Goal: Transaction & Acquisition: Purchase product/service

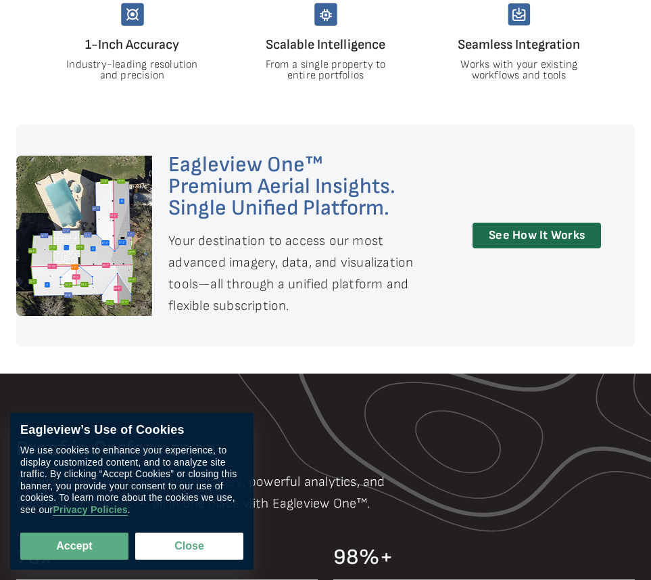
scroll to position [698, 0]
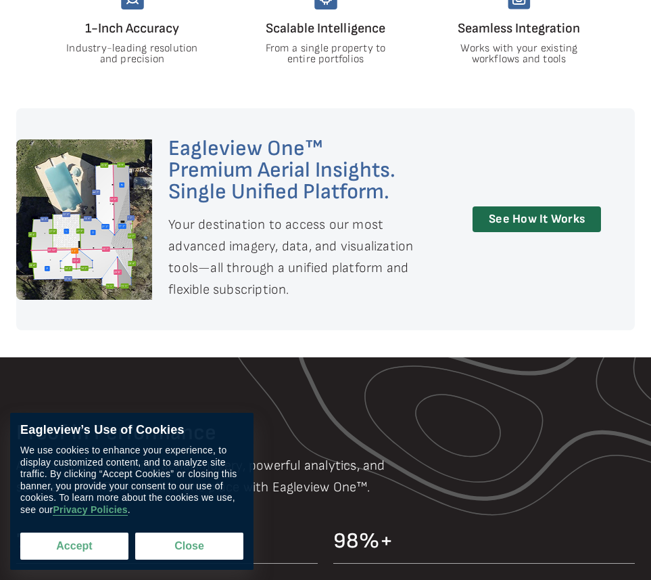
click at [90, 540] on button "Accept" at bounding box center [74, 545] width 108 height 27
checkbox input "true"
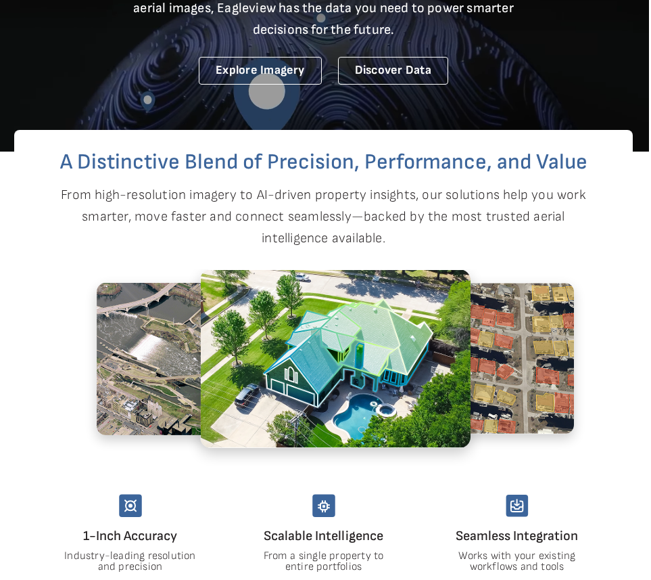
scroll to position [0, 2]
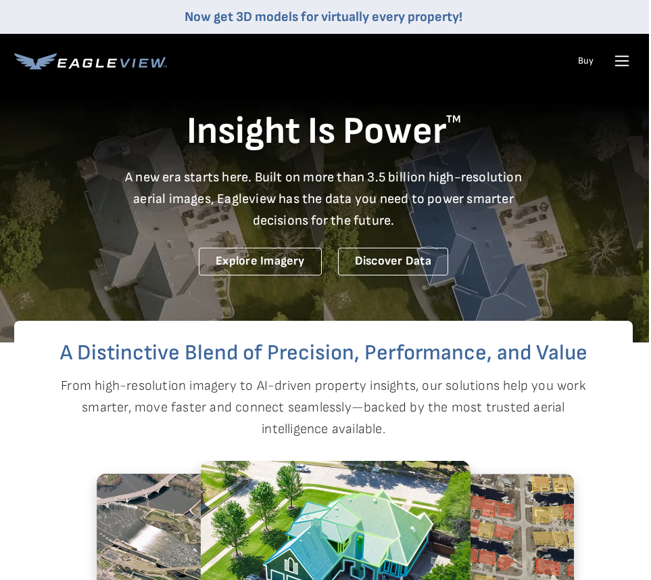
click at [622, 60] on icon at bounding box center [622, 61] width 22 height 22
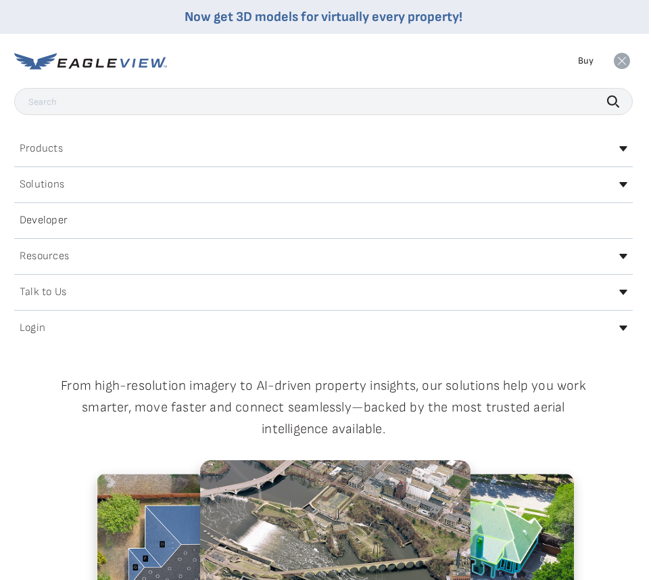
click at [411, 152] on div "Products" at bounding box center [323, 149] width 619 height 22
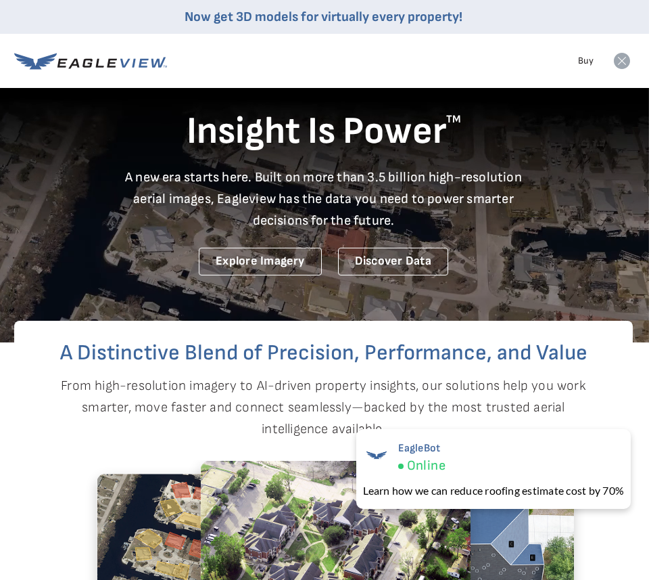
click at [231, 193] on p "A new era starts here. Built on more than 3.5 billion high-resolution aerial im…" at bounding box center [324, 198] width 414 height 65
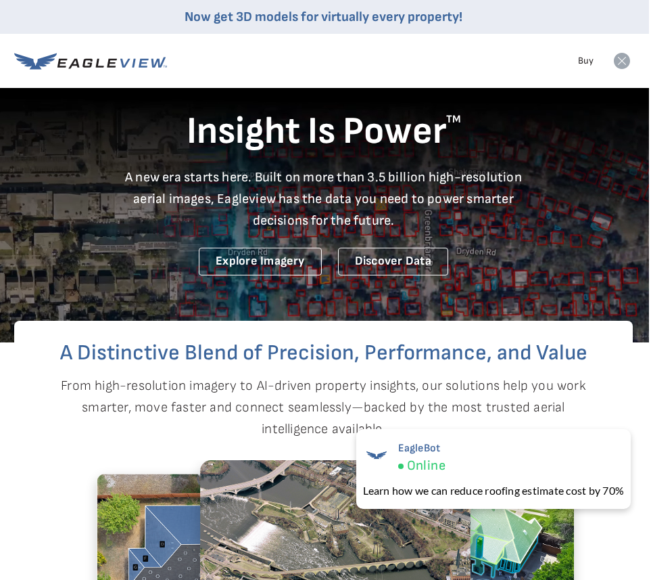
click at [496, 250] on div "Insight Is Power TM A new era starts here. Built on more than 3.5 billion high-…" at bounding box center [323, 162] width 619 height 227
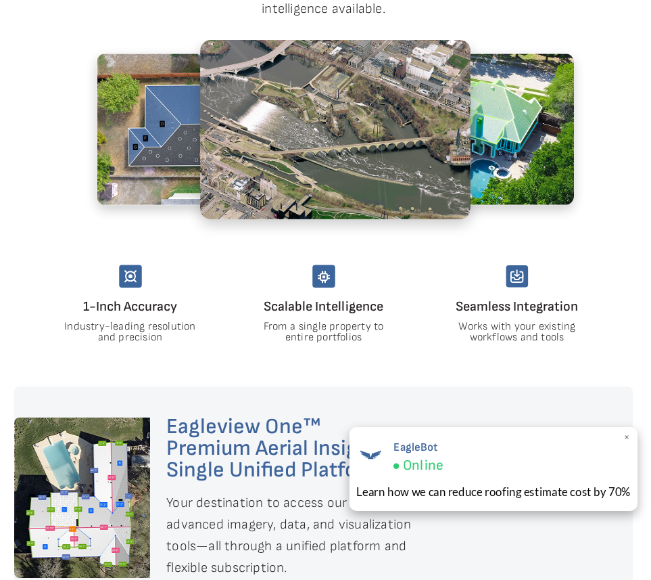
scroll to position [430, 2]
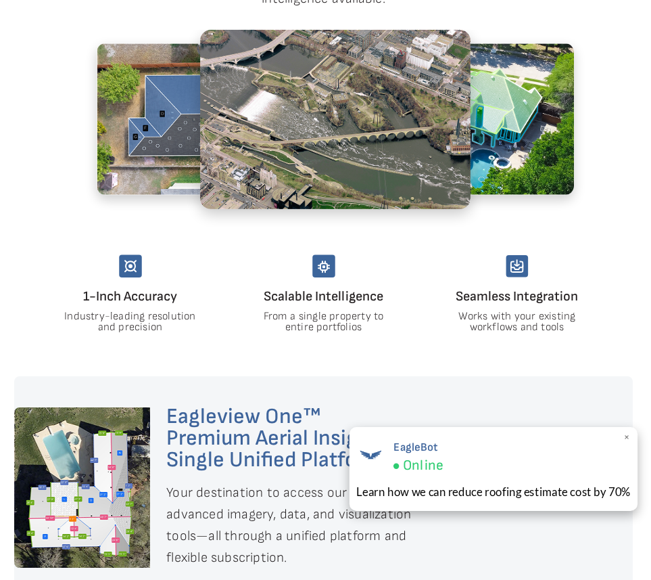
click at [623, 438] on div "EagleBot Online" at bounding box center [493, 456] width 275 height 37
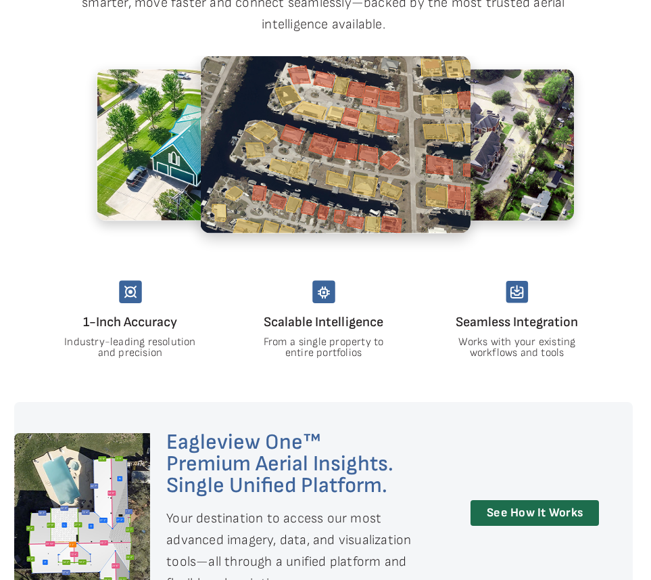
scroll to position [0, 2]
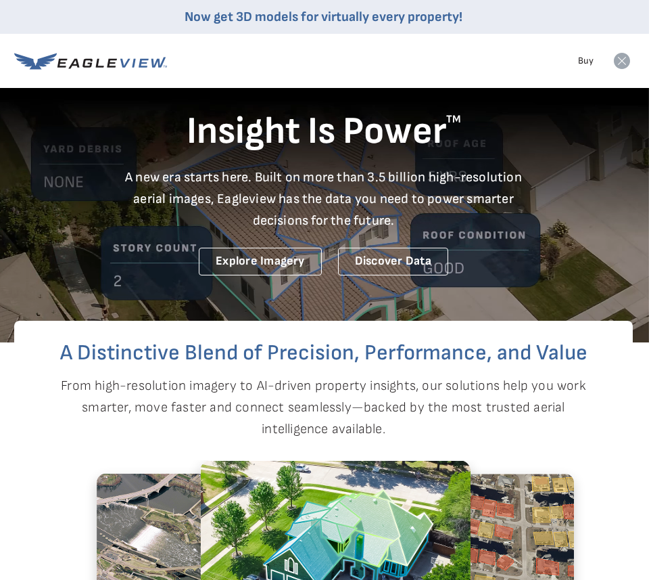
click at [618, 65] on icon at bounding box center [622, 61] width 16 height 16
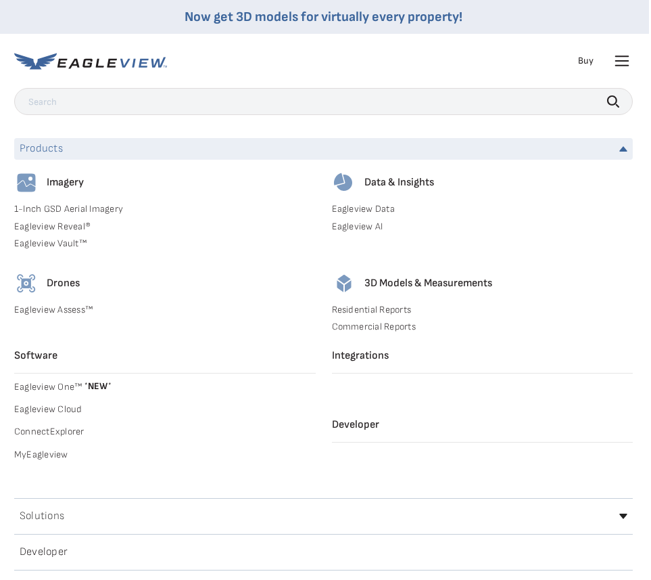
click at [58, 56] on icon at bounding box center [90, 61] width 153 height 17
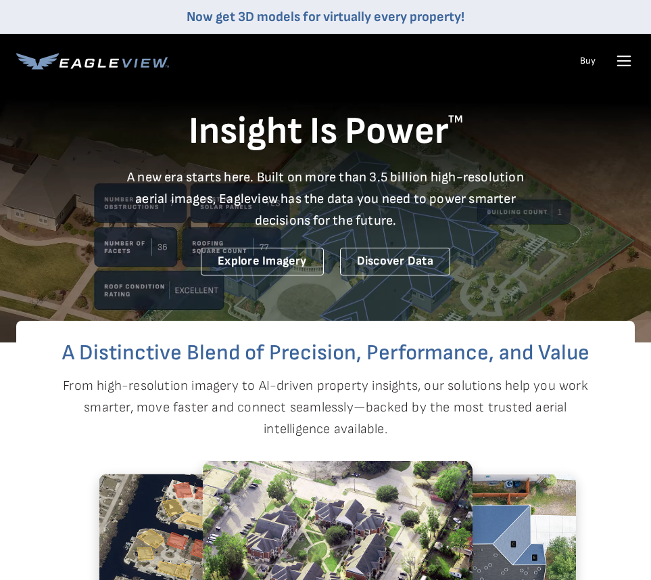
click at [625, 66] on icon at bounding box center [624, 66] width 13 height 0
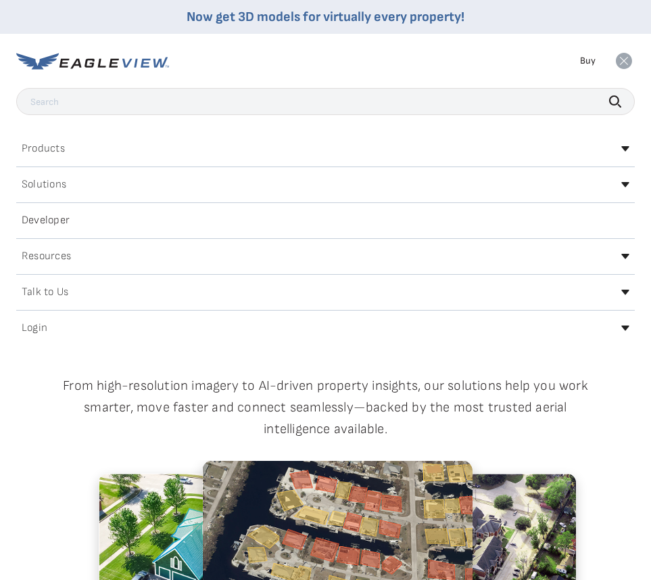
click at [624, 323] on div "Login" at bounding box center [325, 328] width 619 height 22
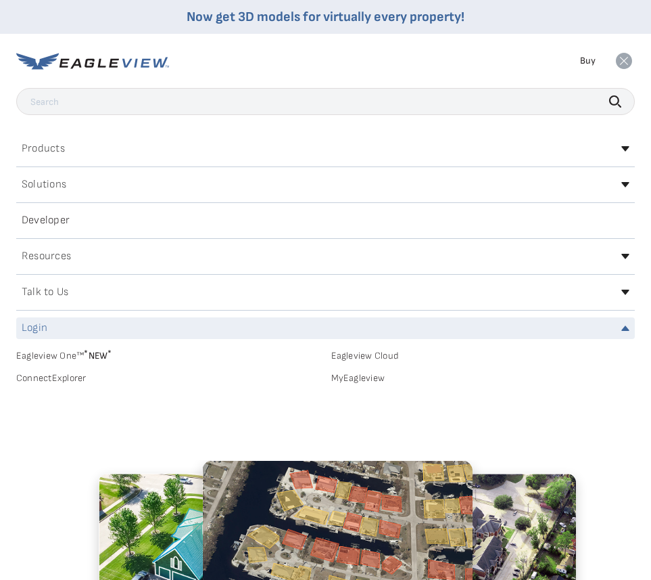
click at [121, 350] on link "Eagleview One™ * NEW *" at bounding box center [168, 354] width 304 height 16
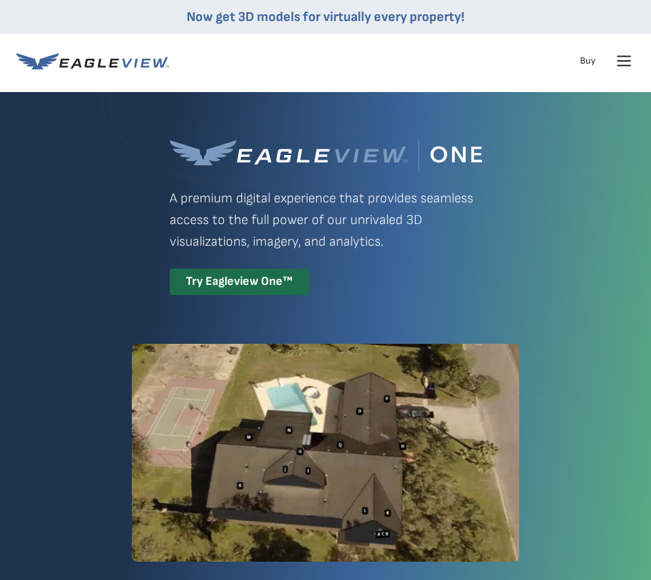
click at [622, 67] on icon at bounding box center [624, 61] width 22 height 22
click at [628, 62] on icon at bounding box center [624, 61] width 16 height 16
click at [628, 62] on icon at bounding box center [624, 61] width 22 height 22
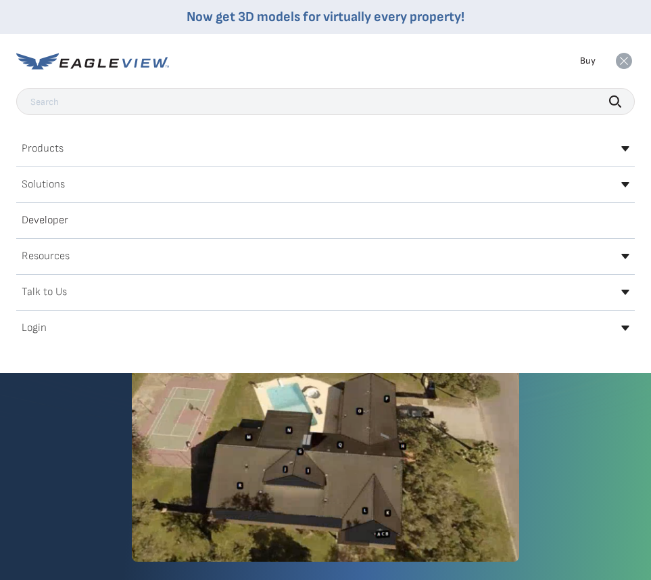
click at [627, 327] on icon at bounding box center [625, 327] width 8 height 5
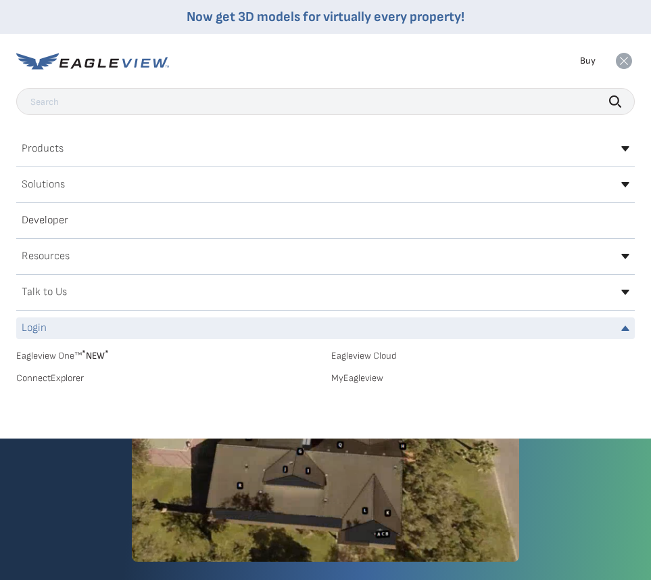
click at [365, 373] on link "MyEagleview" at bounding box center [483, 378] width 304 height 12
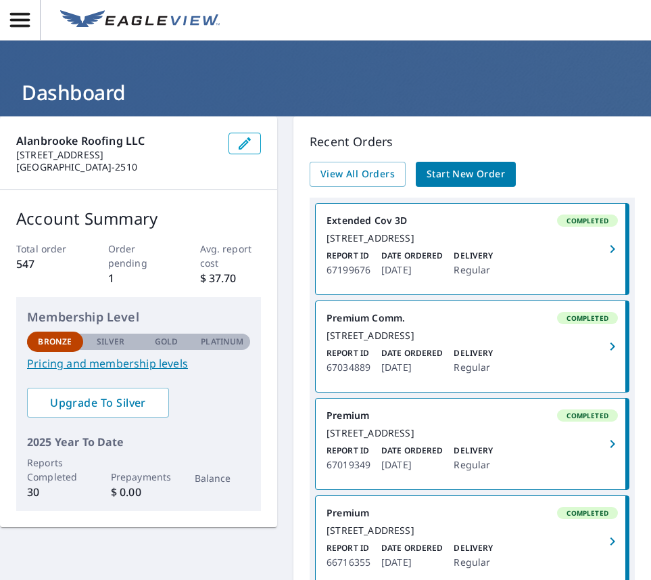
click at [114, 273] on p "1" at bounding box center [139, 278] width 62 height 16
click at [119, 264] on p "Order pending" at bounding box center [139, 255] width 62 height 28
click at [120, 260] on p "Order pending" at bounding box center [139, 255] width 62 height 28
click at [368, 177] on span "View All Orders" at bounding box center [358, 174] width 74 height 17
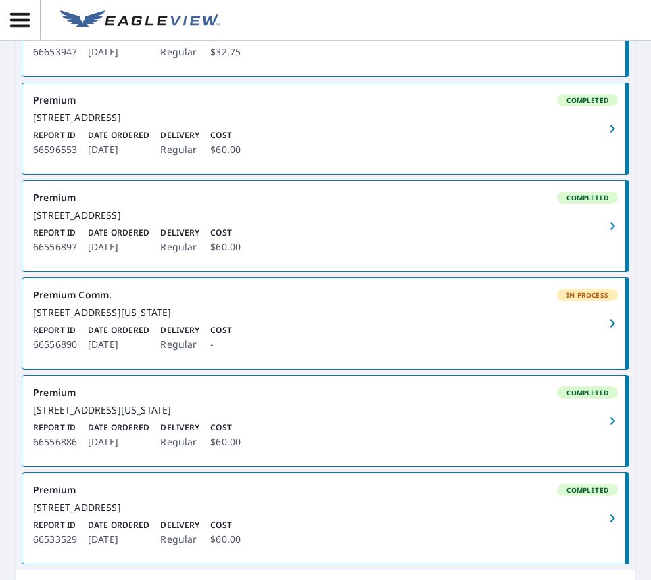
scroll to position [763, 0]
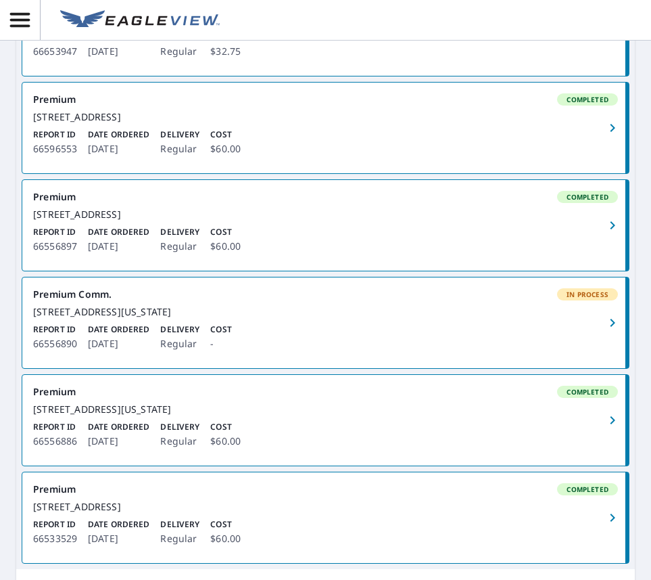
click at [588, 299] on span "In Process" at bounding box center [588, 293] width 58 height 9
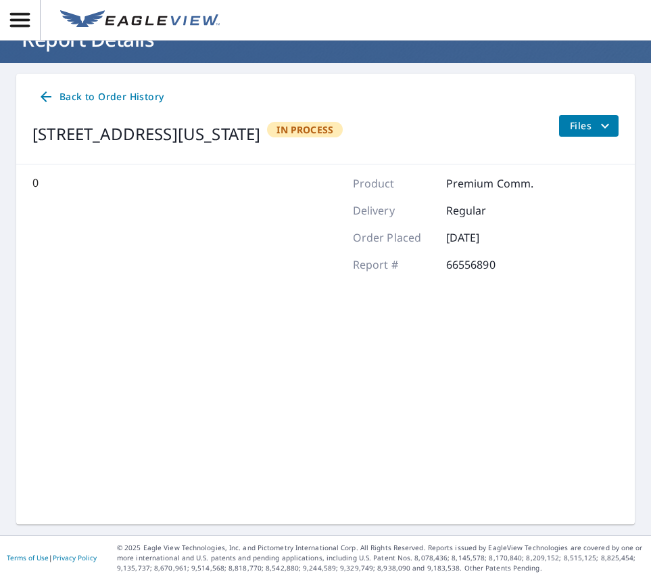
scroll to position [53, 0]
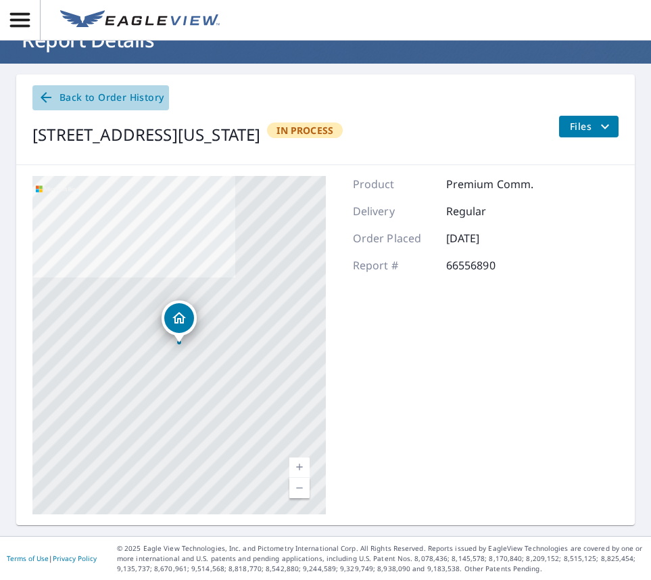
click at [147, 91] on span "Back to Order History" at bounding box center [101, 97] width 126 height 17
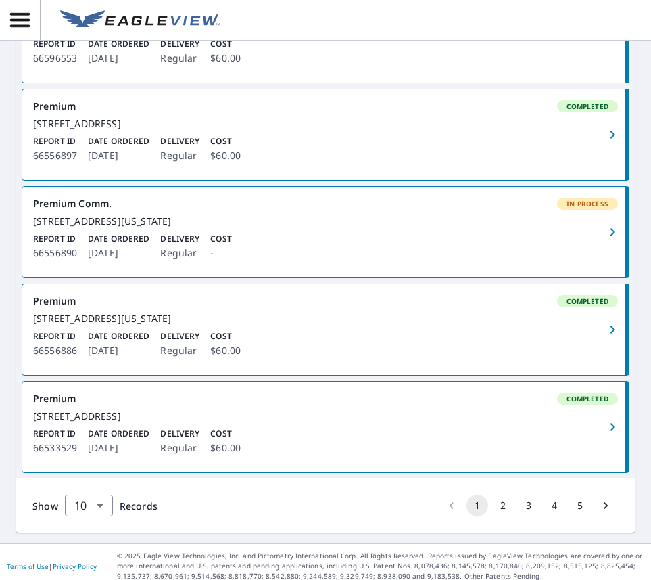
scroll to position [859, 0]
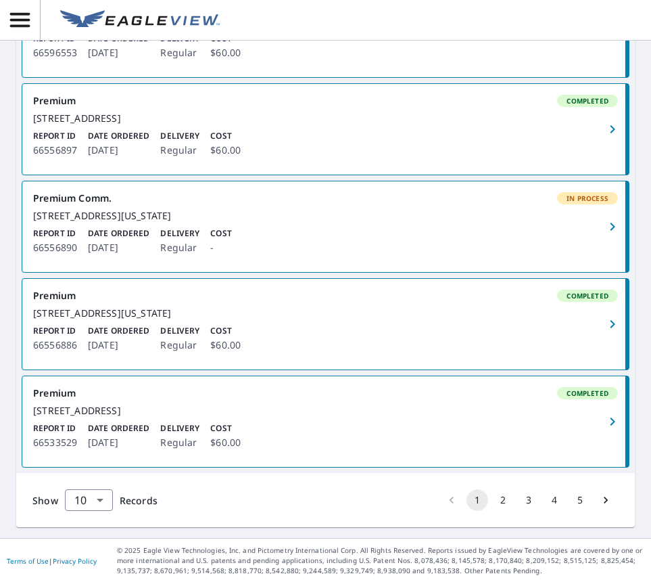
click at [615, 235] on icon "button" at bounding box center [613, 226] width 16 height 16
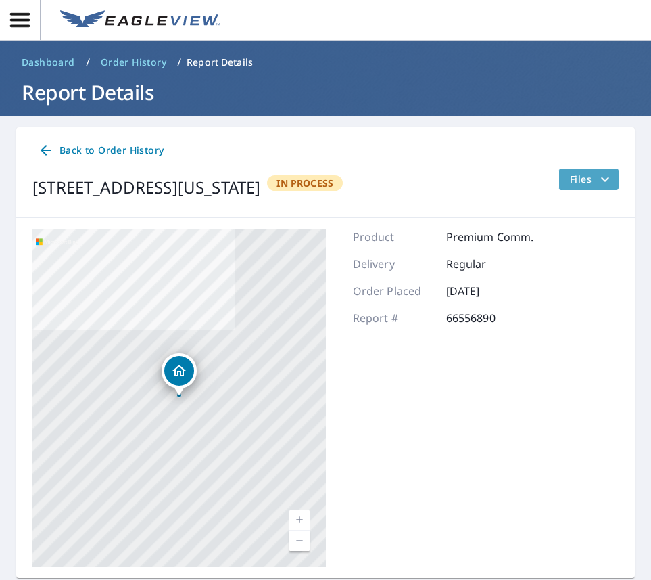
click at [605, 179] on icon "filesDropdownBtn-66556890" at bounding box center [605, 178] width 8 height 5
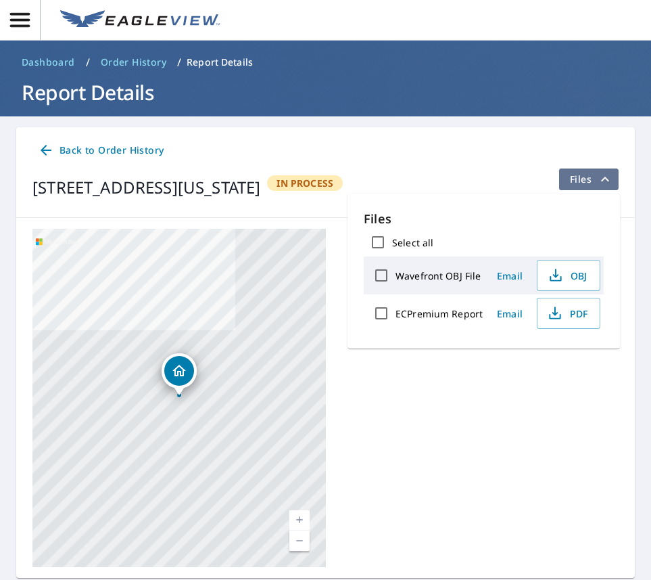
click at [605, 179] on icon "filesDropdownBtn-66556890" at bounding box center [605, 179] width 16 height 16
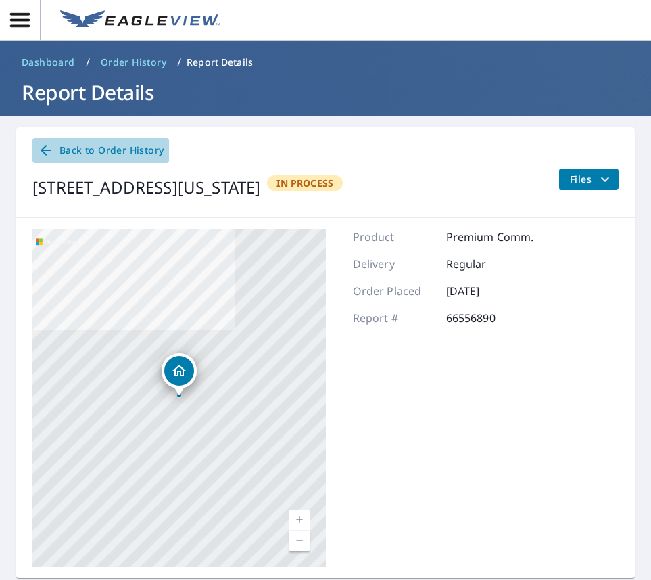
click at [66, 146] on span "Back to Order History" at bounding box center [101, 150] width 126 height 17
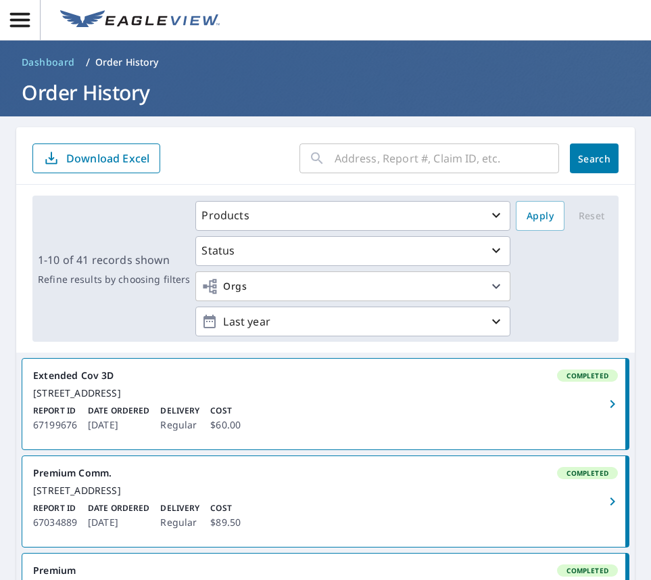
click at [57, 66] on span "Dashboard" at bounding box center [48, 62] width 53 height 14
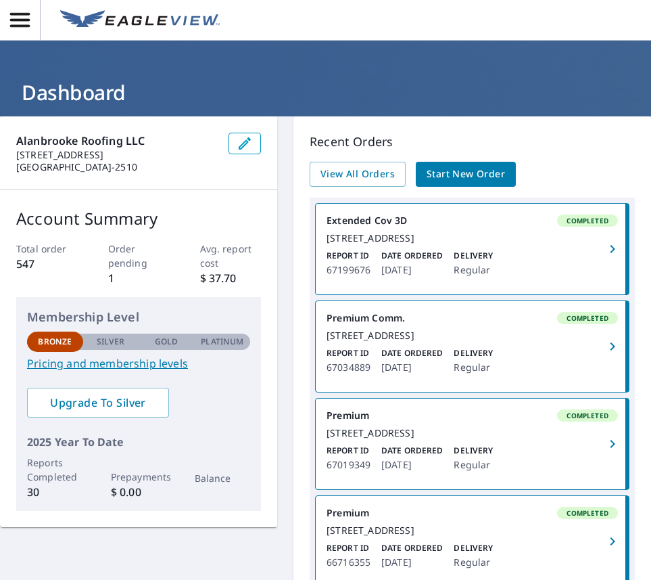
click at [485, 178] on span "Start New Order" at bounding box center [466, 174] width 78 height 17
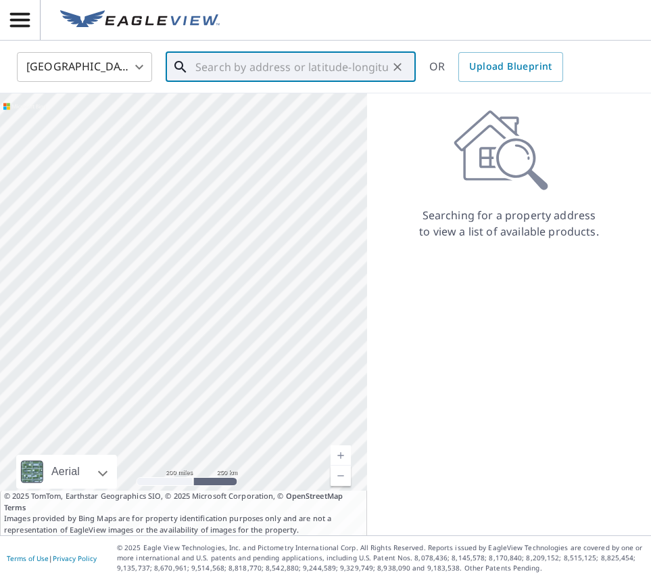
click at [260, 68] on input "text" at bounding box center [291, 67] width 193 height 38
click at [202, 72] on input "text" at bounding box center [291, 67] width 193 height 38
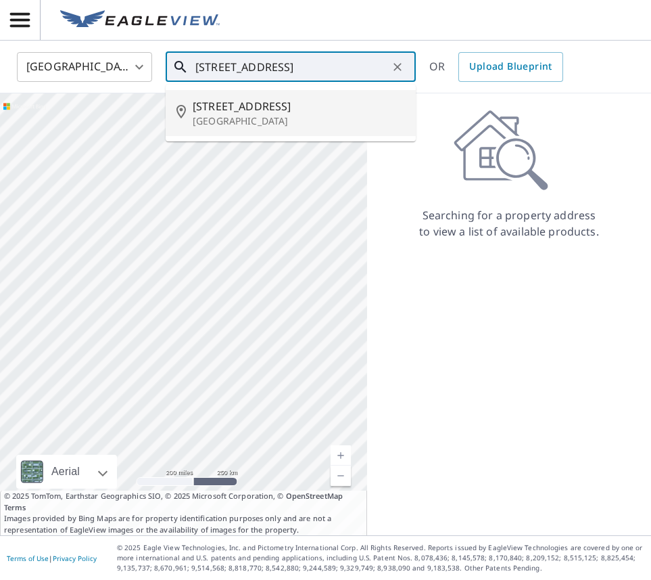
click at [229, 105] on span "20827 144th Ave SE" at bounding box center [299, 106] width 212 height 16
type input "20827 144th Ave SE Kent, WA 98042"
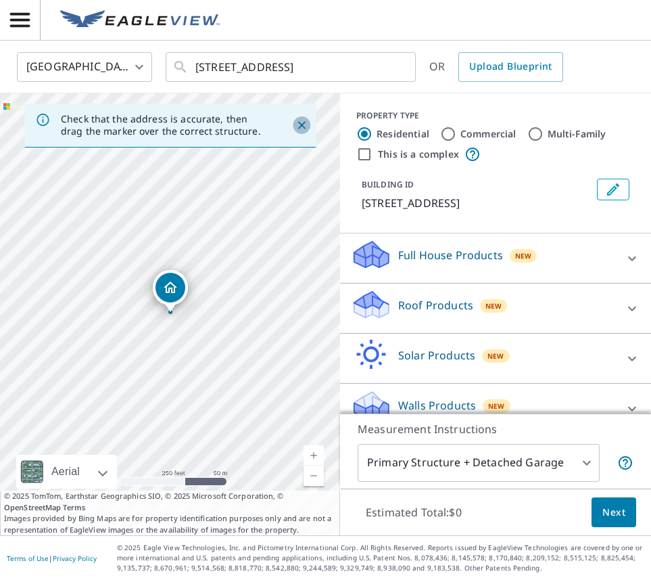
click at [302, 124] on icon "Close" at bounding box center [302, 125] width 14 height 14
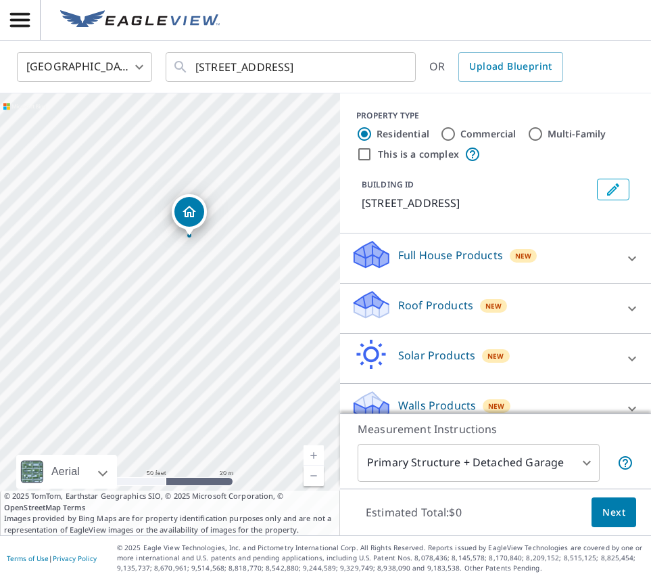
drag, startPoint x: 97, startPoint y: 387, endPoint x: 308, endPoint y: 93, distance: 362.1
click at [308, 93] on div "United States US ​ 20827 144th Ave SE Kent, WA 98042 ​ OR Upload Blueprint 2082…" at bounding box center [325, 288] width 651 height 494
click at [406, 316] on div "Roof Products New" at bounding box center [483, 308] width 265 height 39
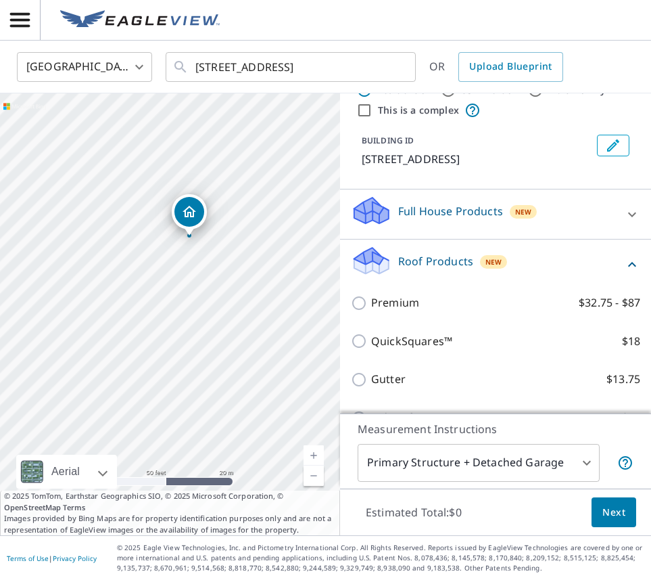
scroll to position [45, 0]
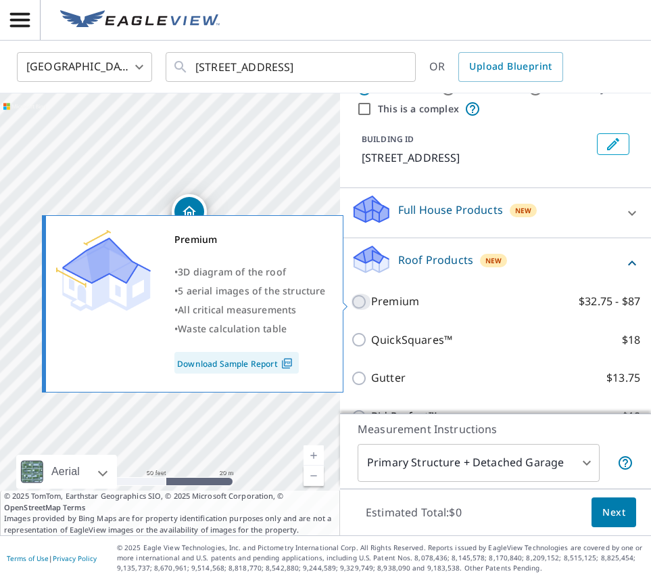
click at [365, 304] on input "Premium $32.75 - $87" at bounding box center [361, 301] width 20 height 16
checkbox input "true"
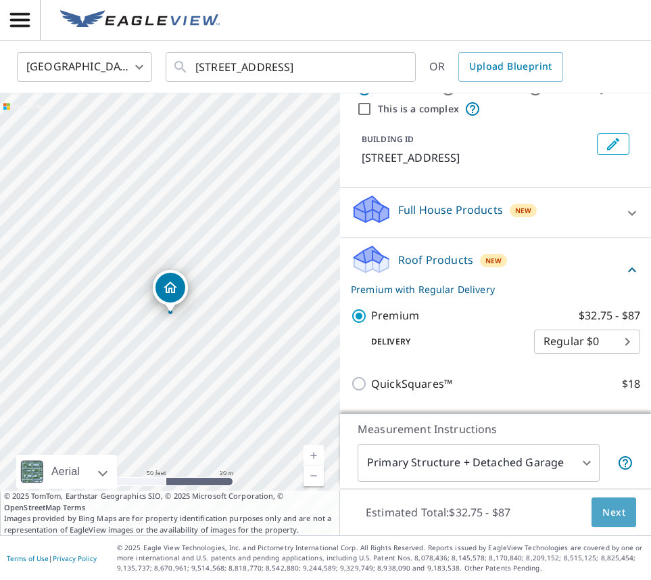
click at [625, 511] on button "Next" at bounding box center [614, 512] width 45 height 30
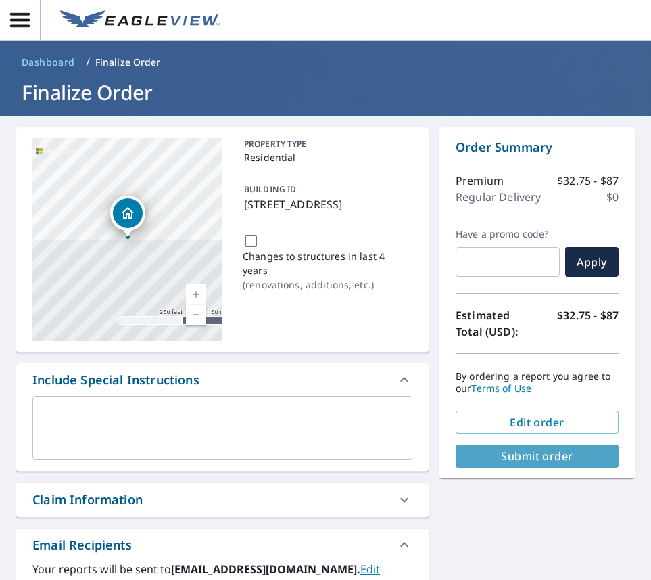
click at [533, 456] on span "Submit order" at bounding box center [537, 455] width 141 height 15
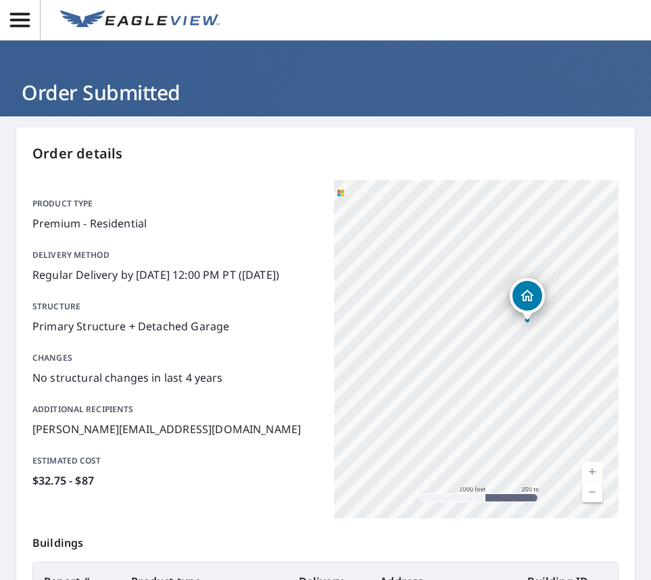
drag, startPoint x: 502, startPoint y: 396, endPoint x: 481, endPoint y: 257, distance: 140.2
click at [481, 257] on div "20827 144th Ave SE Kent, WA 98042" at bounding box center [476, 349] width 285 height 338
drag, startPoint x: 552, startPoint y: 365, endPoint x: 462, endPoint y: 364, distance: 90.6
click at [462, 364] on div "20827 144th Ave SE Kent, WA 98042" at bounding box center [476, 349] width 285 height 338
drag, startPoint x: 410, startPoint y: 271, endPoint x: 462, endPoint y: 304, distance: 61.7
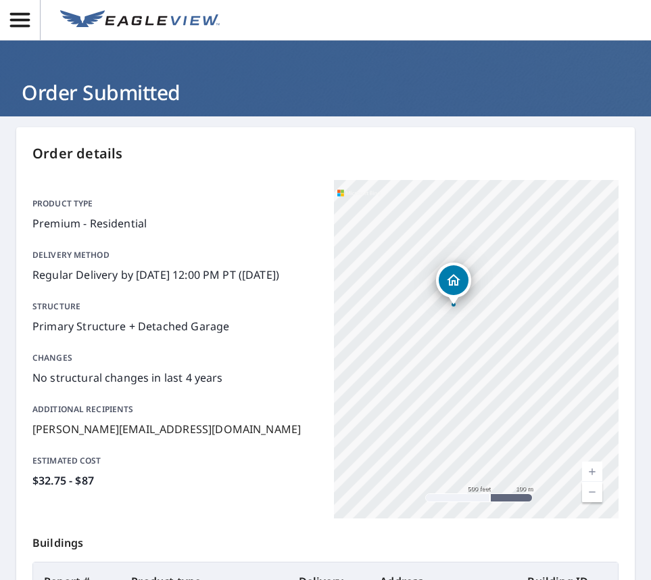
click at [462, 304] on div "Dropped pin, building 1, Residential property, 20827 144th Ave SE Kent, WA 98042" at bounding box center [454, 298] width 18 height 14
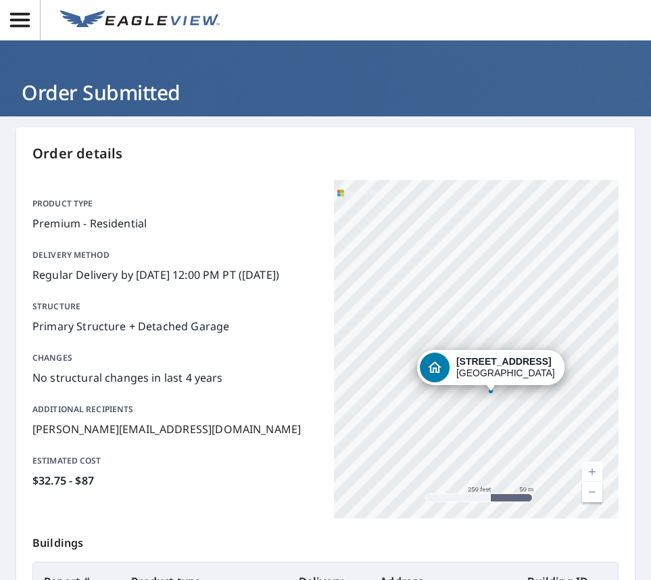
click at [444, 443] on div "20827 144th Ave SE Kent, WA 98042" at bounding box center [476, 349] width 285 height 338
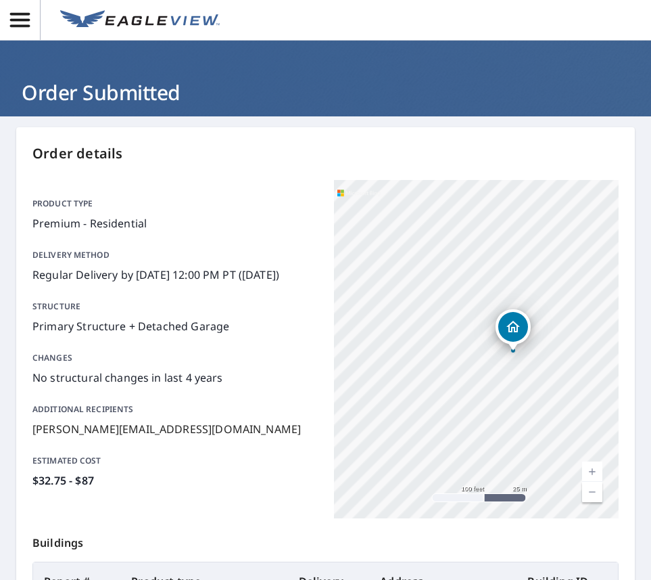
drag, startPoint x: 427, startPoint y: 310, endPoint x: 431, endPoint y: 408, distance: 98.2
click at [431, 408] on div "20827 144th Ave SE Kent, WA 98042" at bounding box center [476, 349] width 285 height 338
drag, startPoint x: 486, startPoint y: 371, endPoint x: 384, endPoint y: 385, distance: 102.4
click at [384, 385] on div "20827 144th Ave SE Kent, WA 98042" at bounding box center [476, 349] width 285 height 338
click at [337, 93] on h1 "Order Submitted" at bounding box center [325, 92] width 619 height 28
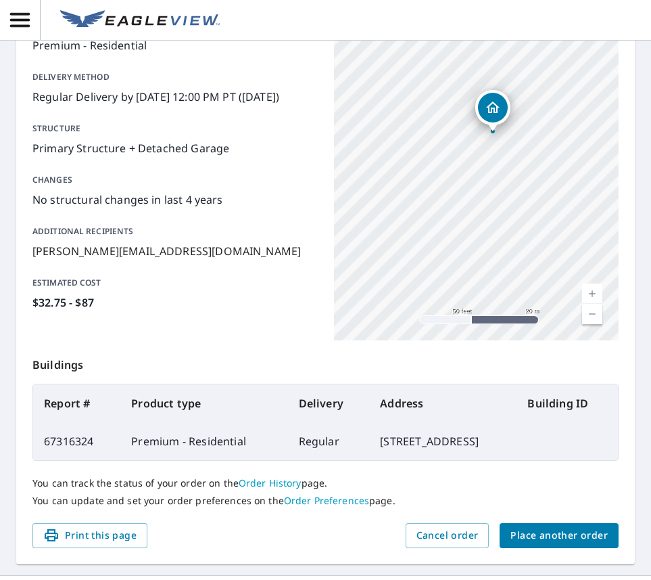
scroll to position [217, 0]
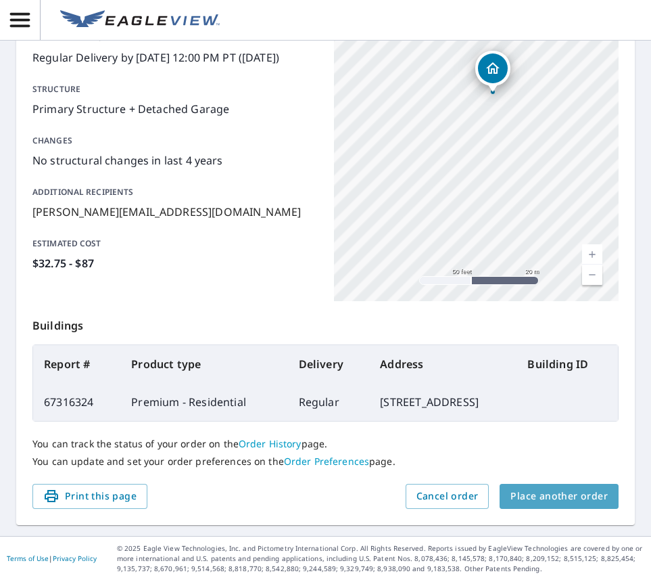
click at [564, 495] on span "Place another order" at bounding box center [559, 496] width 97 height 17
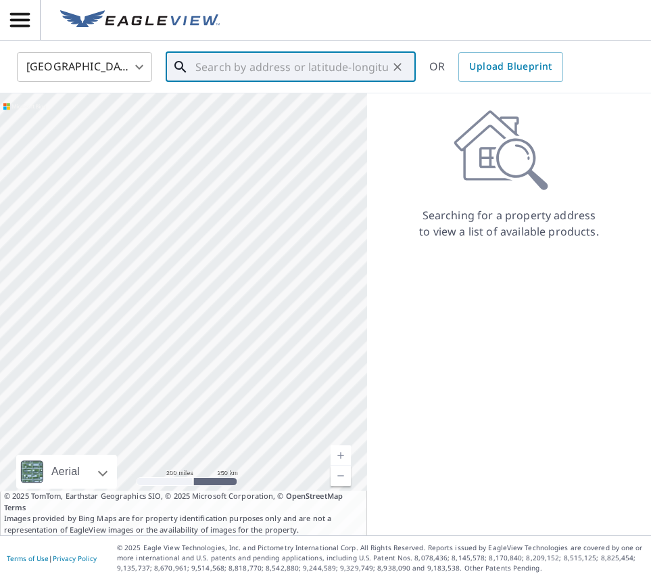
click at [200, 67] on input "text" at bounding box center [291, 67] width 193 height 38
click at [206, 70] on input "text" at bounding box center [291, 67] width 193 height 38
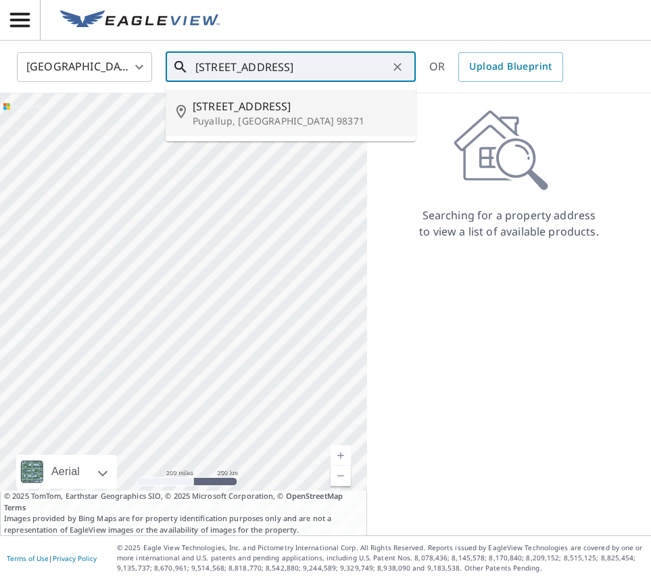
click at [210, 122] on p "Puyallup, WA 98371" at bounding box center [299, 121] width 212 height 14
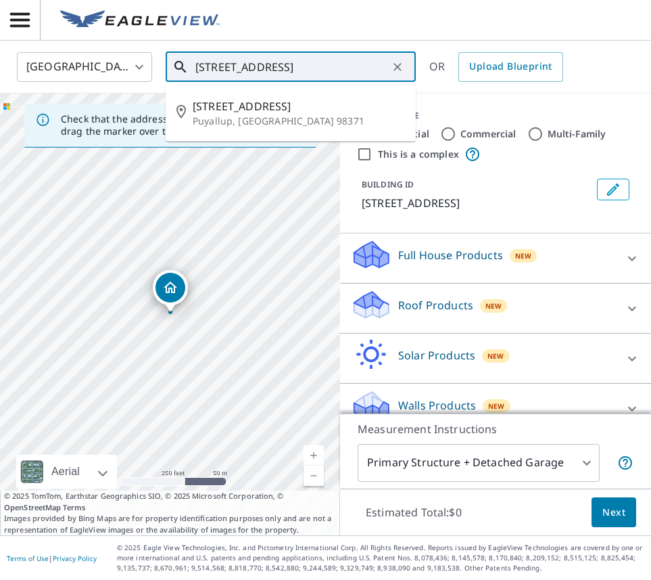
drag, startPoint x: 222, startPoint y: 68, endPoint x: 141, endPoint y: 70, distance: 81.2
click at [141, 70] on div "United States US ​ 4423 Meridian Ave E Puyallup, WA 98371 ​ 4423 Meridian Ave E…" at bounding box center [321, 67] width 628 height 32
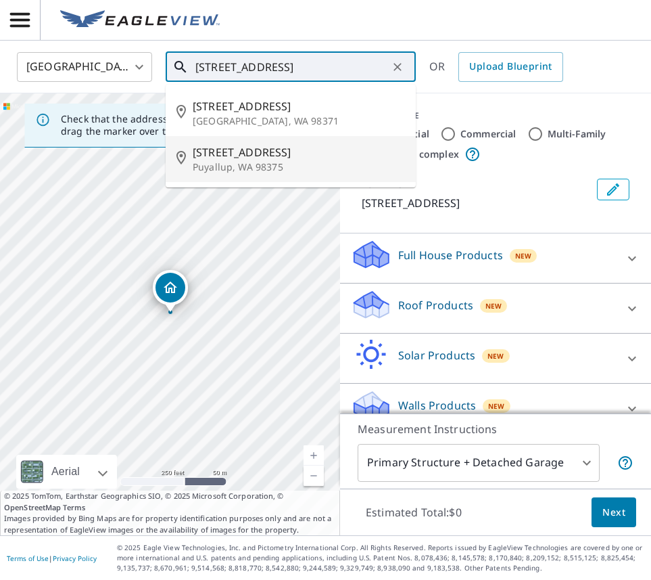
click at [225, 160] on p "Puyallup, WA 98375" at bounding box center [299, 167] width 212 height 14
type input "15117 Meridian Ave E Puyallup, WA 98375"
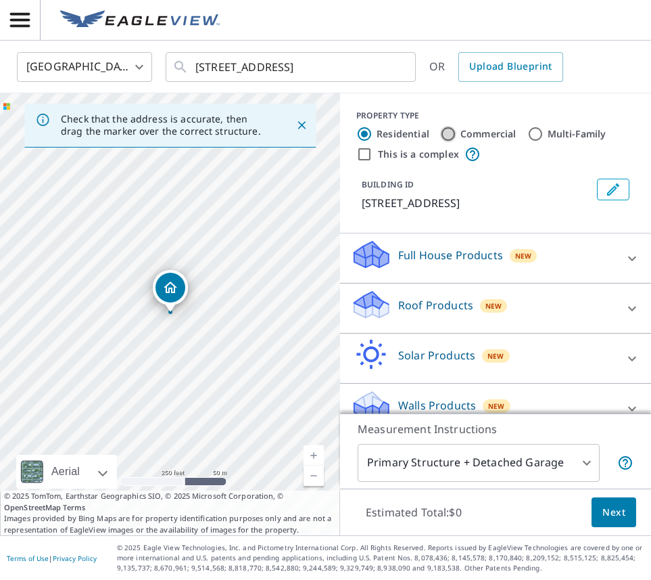
click at [450, 135] on input "Commercial" at bounding box center [448, 134] width 16 height 16
radio input "true"
type input "4"
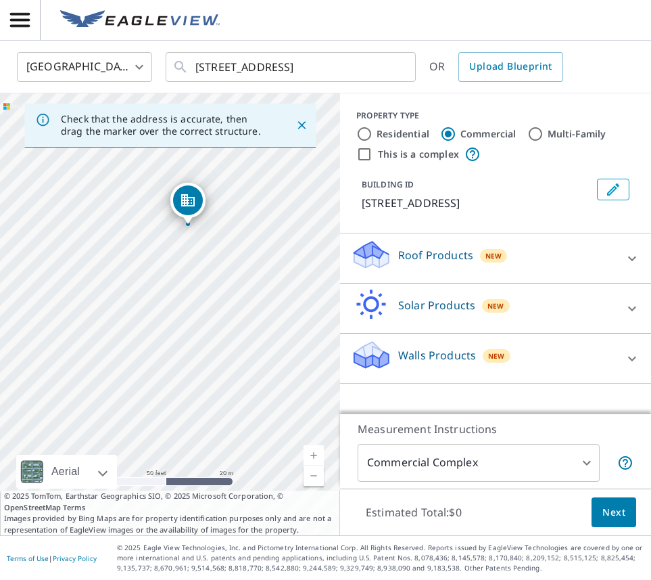
drag, startPoint x: 125, startPoint y: 321, endPoint x: 262, endPoint y: 318, distance: 136.6
click at [262, 318] on div "15117 Meridian E Puyallup, WA 98375" at bounding box center [170, 314] width 340 height 442
click at [636, 262] on icon at bounding box center [632, 258] width 16 height 16
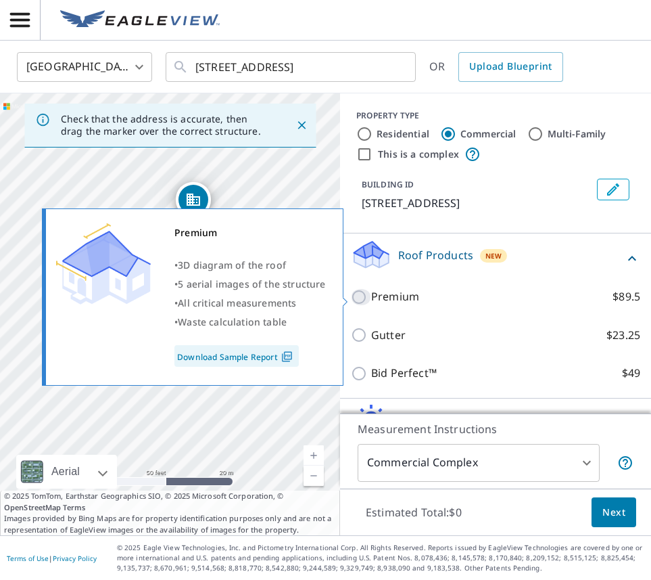
click at [365, 301] on input "Premium $89.5" at bounding box center [361, 297] width 20 height 16
checkbox input "true"
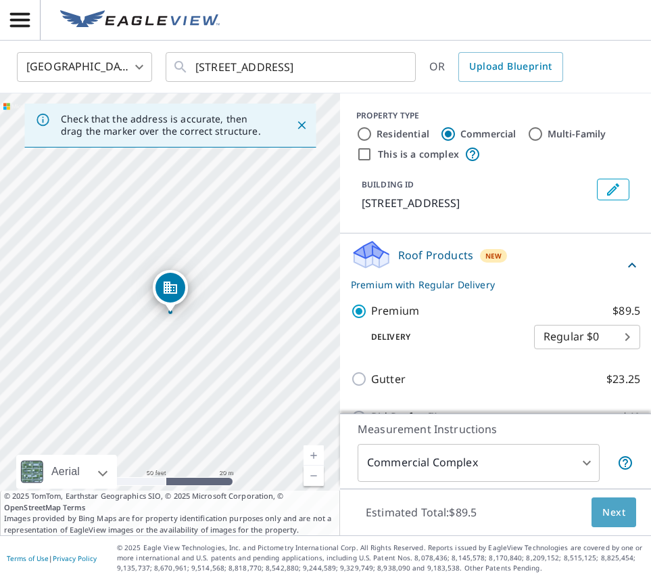
click at [618, 513] on span "Next" at bounding box center [613, 512] width 23 height 17
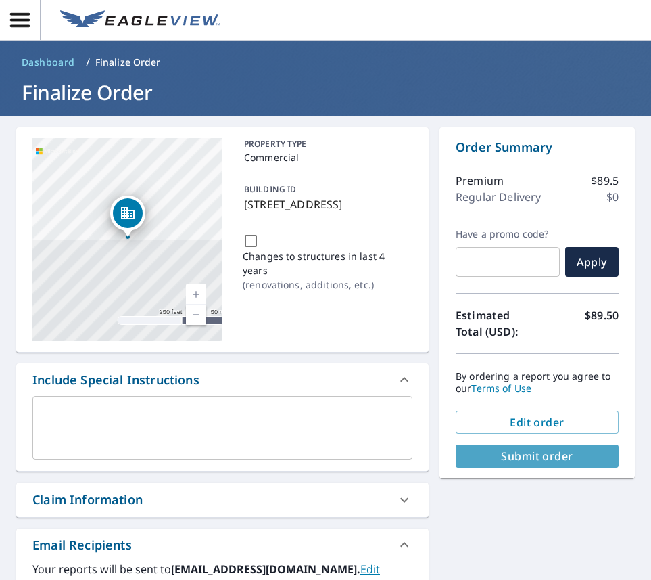
click at [542, 463] on button "Submit order" at bounding box center [537, 455] width 163 height 23
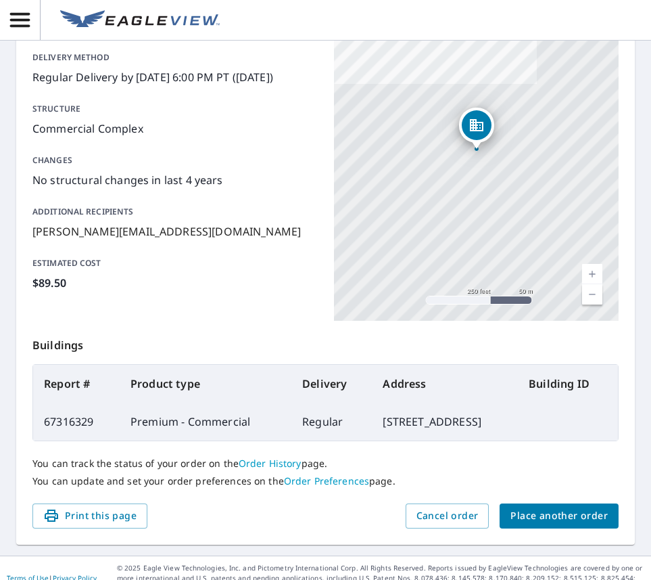
scroll to position [217, 0]
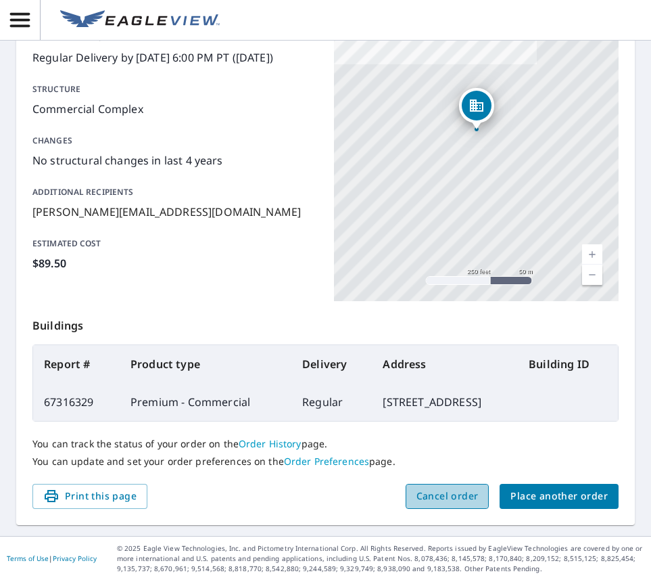
click at [431, 492] on span "Cancel order" at bounding box center [448, 496] width 62 height 17
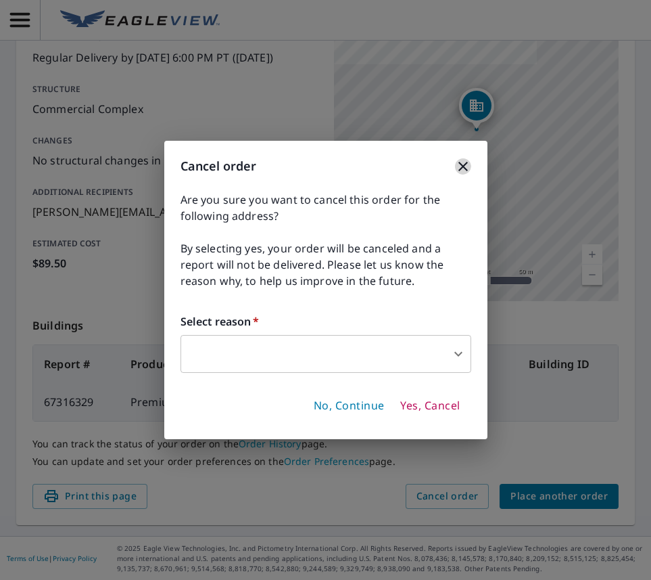
click at [456, 166] on icon "button" at bounding box center [463, 166] width 16 height 16
